Goal: Information Seeking & Learning: Learn about a topic

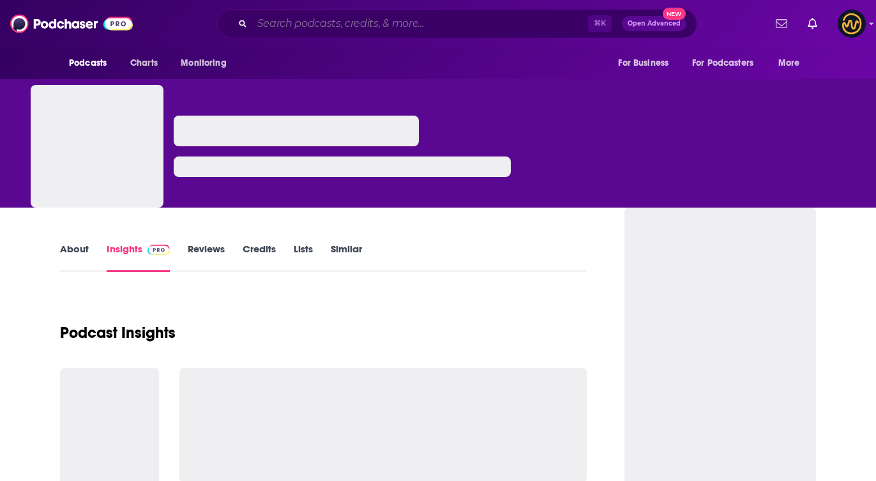
click at [327, 30] on input "Search podcasts, credits, & more..." at bounding box center [420, 23] width 336 height 20
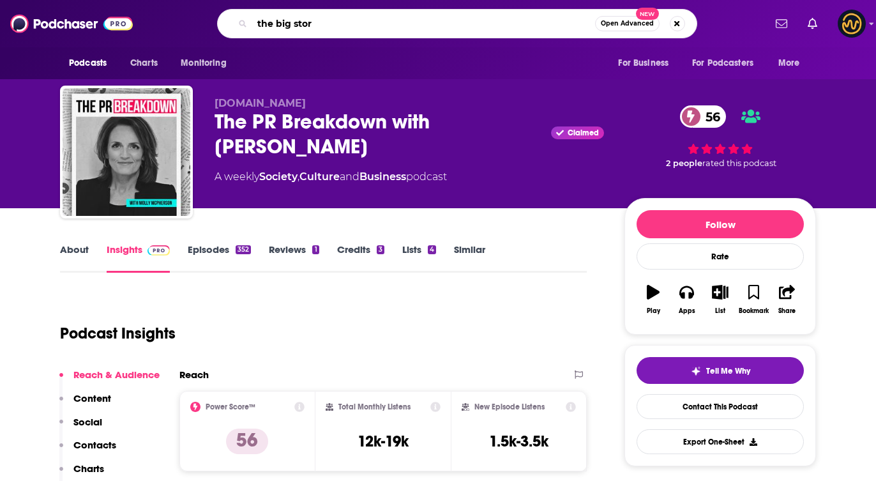
type input "the big story"
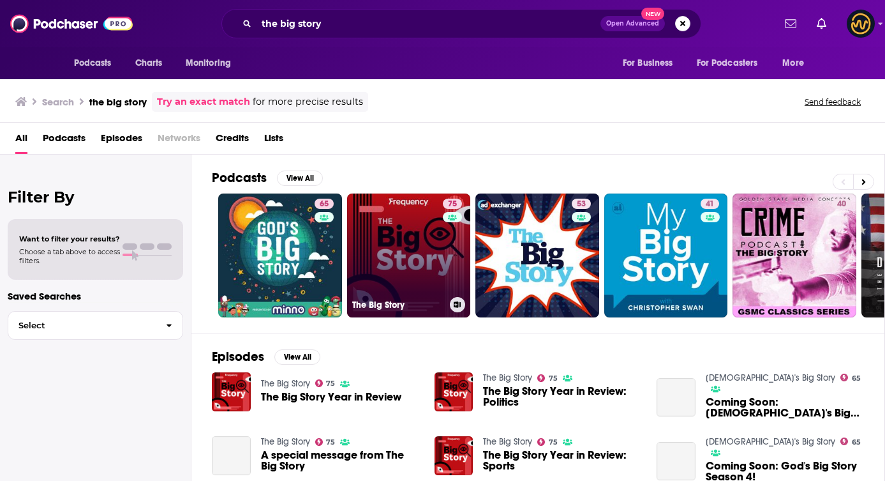
click at [435, 278] on link "75 The Big Story" at bounding box center [409, 255] width 124 height 124
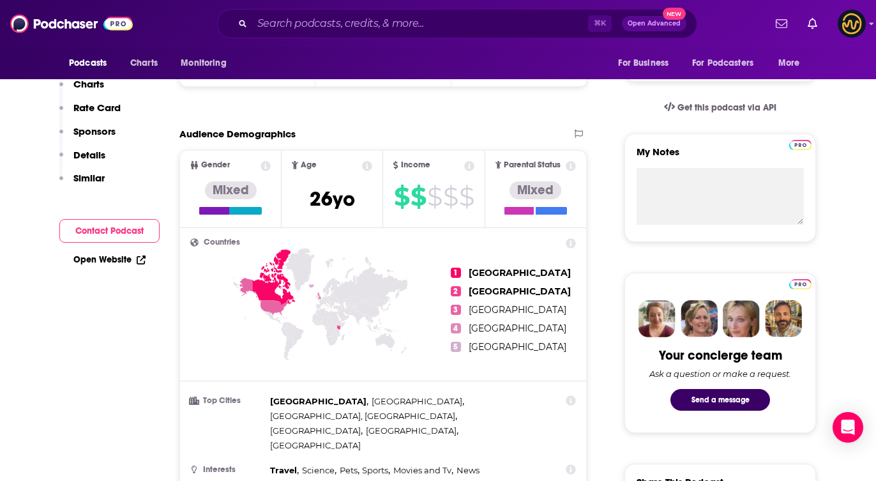
scroll to position [213, 0]
